Goal: Information Seeking & Learning: Find specific page/section

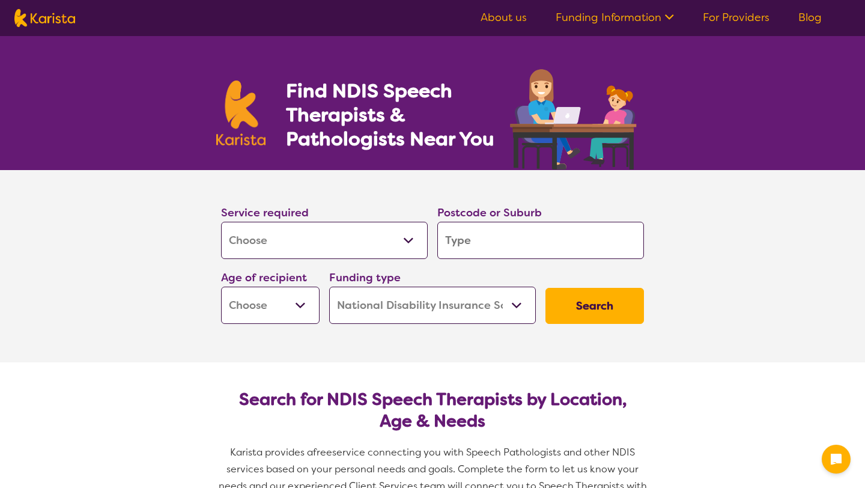
select select "[MEDICAL_DATA]"
select select "NDIS"
select select "[MEDICAL_DATA]"
select select "NDIS"
click at [342, 222] on select "Allied Health Assistant Assessment ([MEDICAL_DATA] or [MEDICAL_DATA]) Behaviour…" at bounding box center [324, 240] width 207 height 37
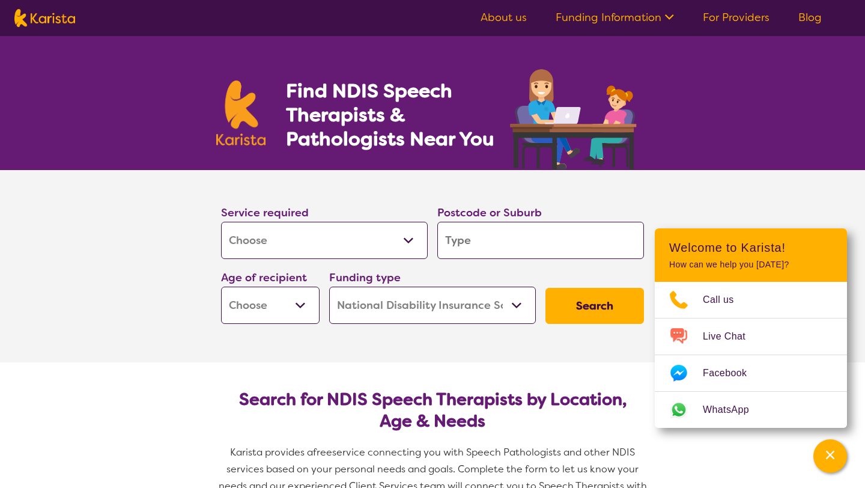
select select "Respite"
click at [336, 234] on select "Allied Health Assistant Assessment ([MEDICAL_DATA] or [MEDICAL_DATA]) Behaviour…" at bounding box center [324, 240] width 207 height 37
select select "[MEDICAL_DATA]"
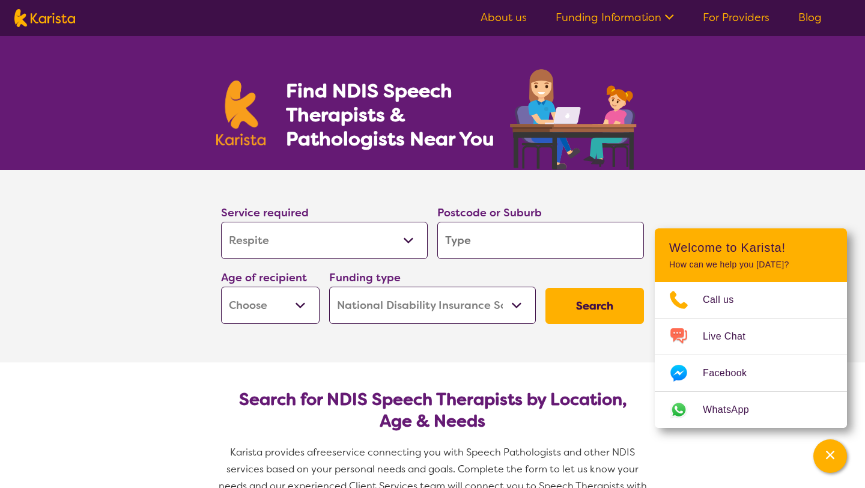
click at [468, 246] on input "search" at bounding box center [540, 240] width 207 height 37
type input "2"
type input "21"
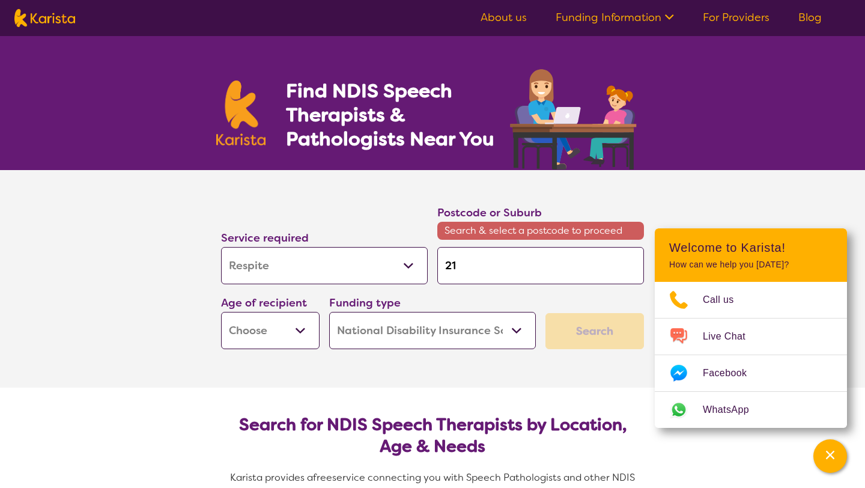
type input "219"
type input "2199"
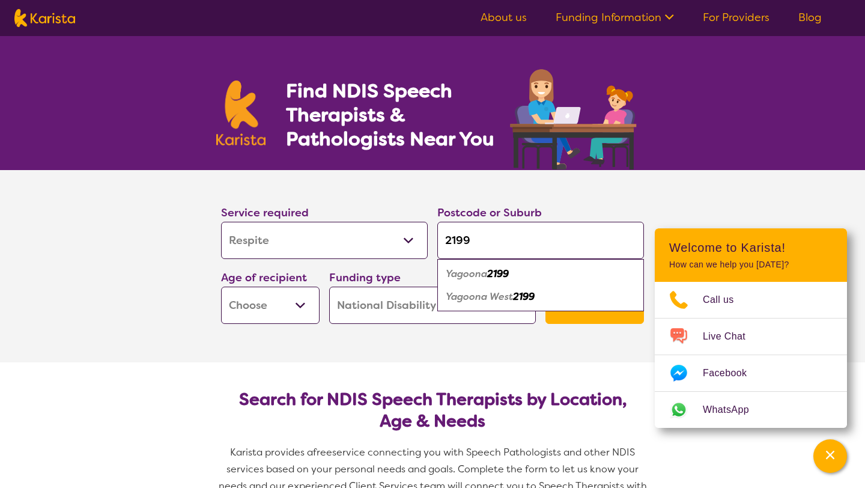
type input "2199"
click at [487, 272] on em "Yagoona" at bounding box center [466, 273] width 41 height 13
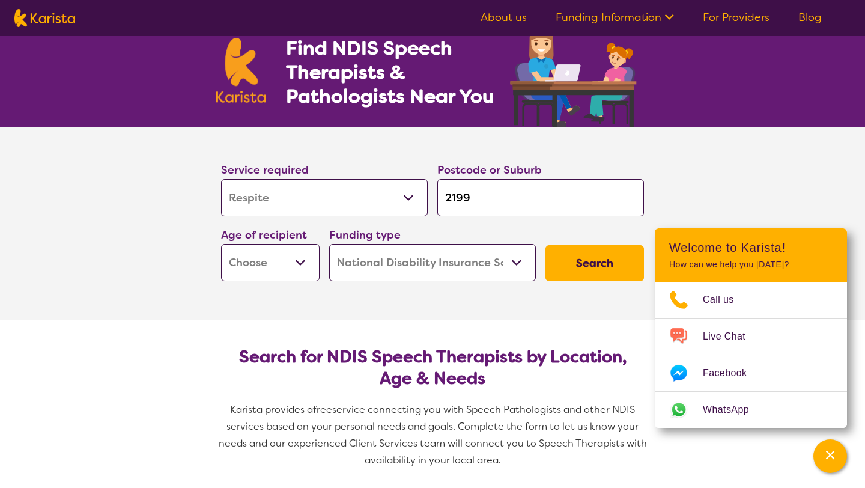
scroll to position [43, 0]
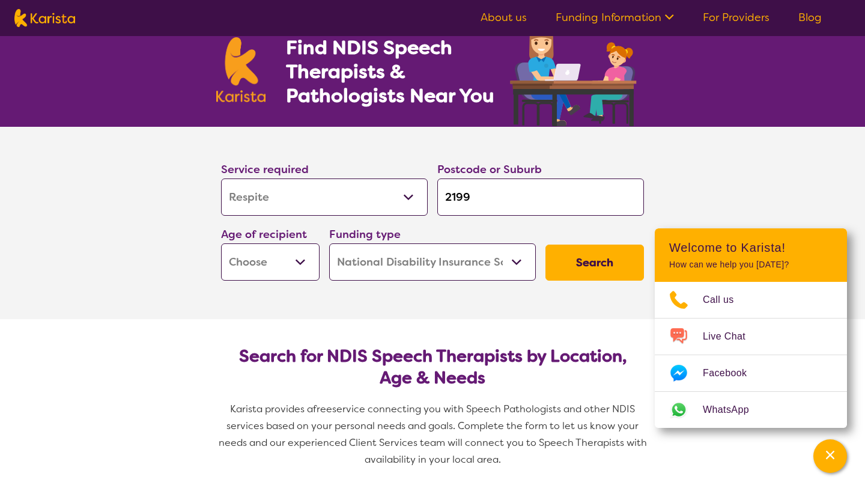
click at [261, 253] on select "Early Childhood - 0 to 9 Child - 10 to 11 Adolescent - 12 to 17 Adult - 18 to 6…" at bounding box center [270, 261] width 98 height 37
select select "AD"
click at [417, 268] on select "Home Care Package (HCP) National Disability Insurance Scheme (NDIS) I don't know" at bounding box center [432, 261] width 207 height 37
select select "HCP"
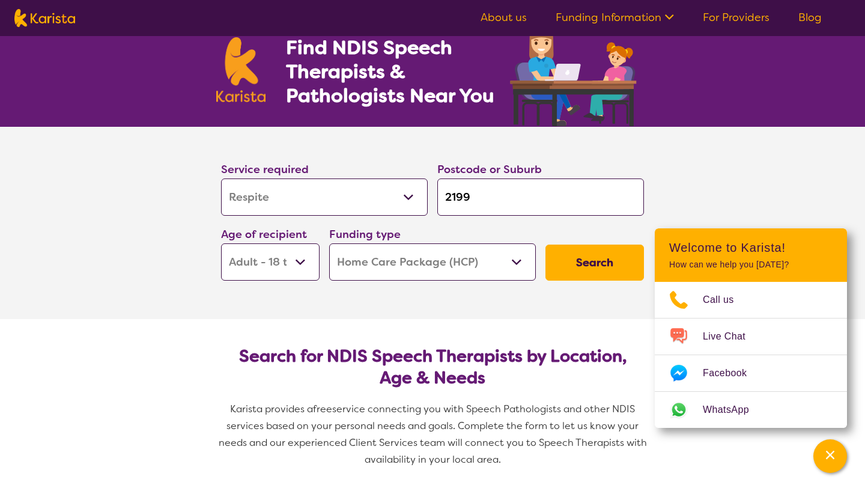
select select "HCP"
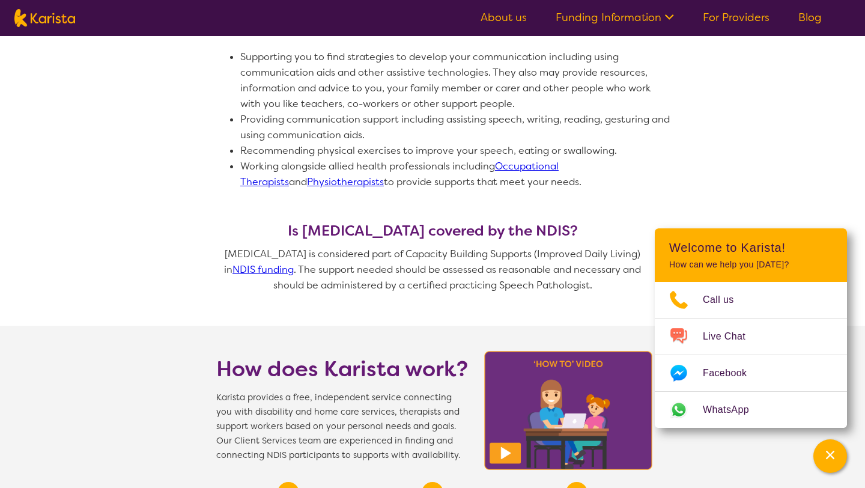
scroll to position [768, 0]
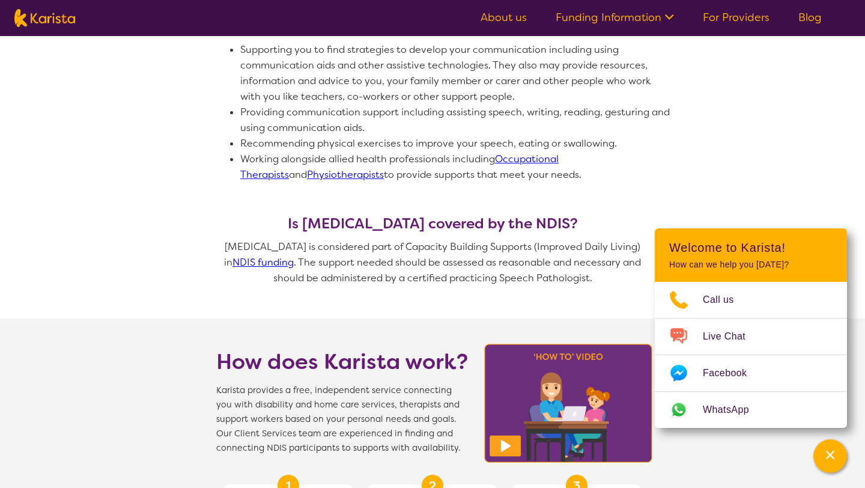
click at [640, 160] on li "Working alongside allied health professionals including Occupational Therapists…" at bounding box center [456, 166] width 432 height 31
